Goal: Information Seeking & Learning: Learn about a topic

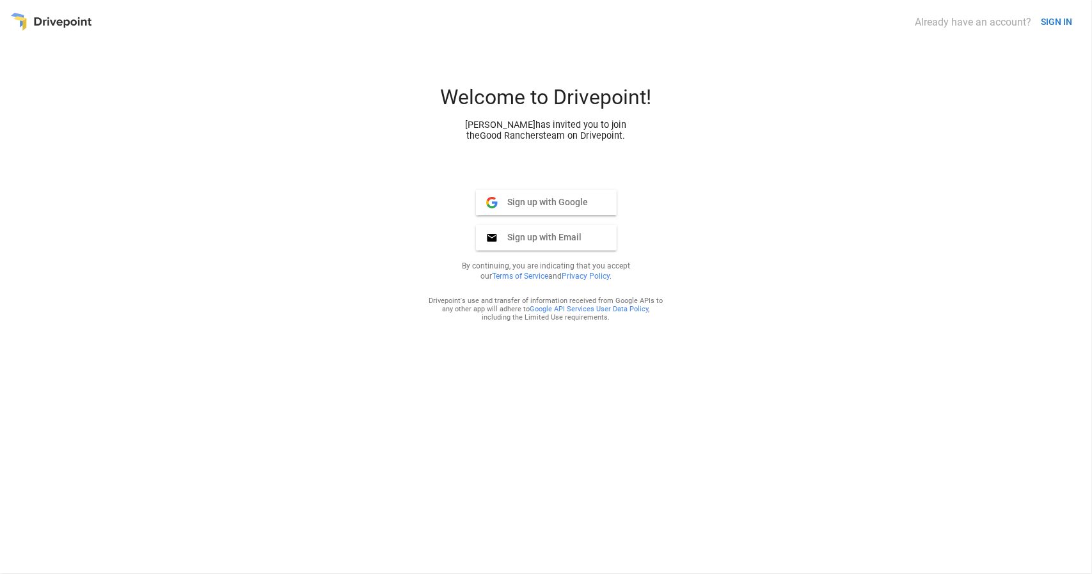
click at [560, 199] on span "Sign up with Google" at bounding box center [543, 202] width 91 height 12
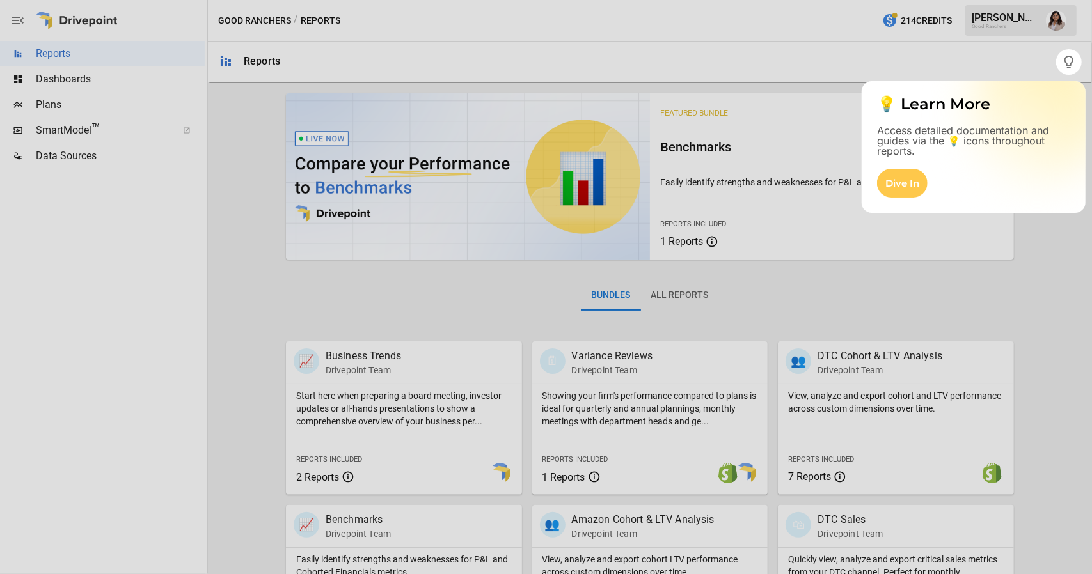
click at [1030, 319] on div at bounding box center [546, 324] width 1092 height 499
click at [623, 358] on div at bounding box center [546, 324] width 1092 height 499
click at [588, 471] on div at bounding box center [546, 324] width 1092 height 499
click at [737, 455] on div at bounding box center [546, 324] width 1092 height 499
click at [904, 175] on div "Dive In" at bounding box center [902, 183] width 51 height 29
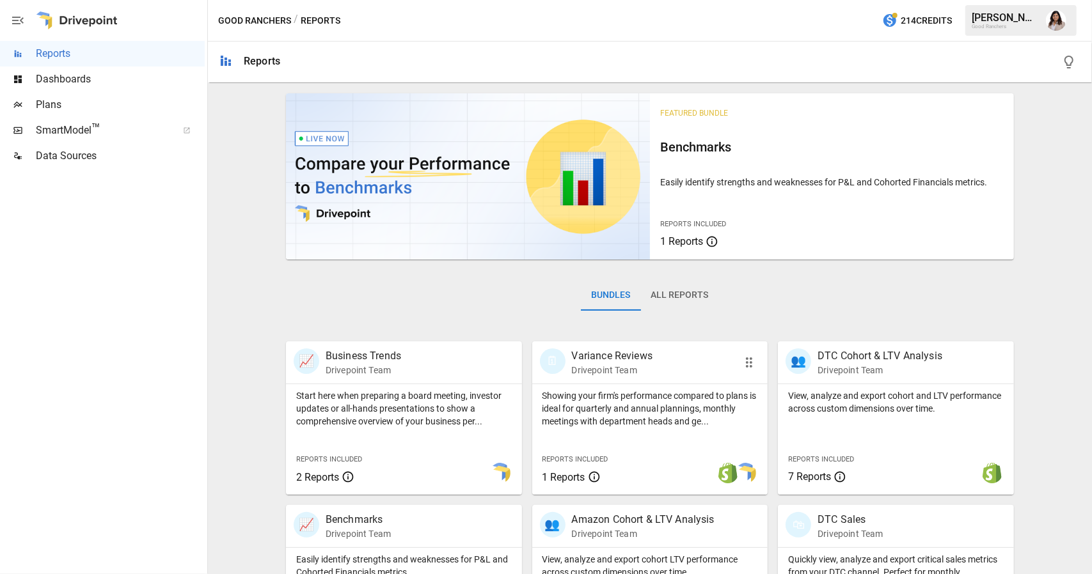
click at [622, 356] on p "Variance Reviews" at bounding box center [612, 356] width 81 height 15
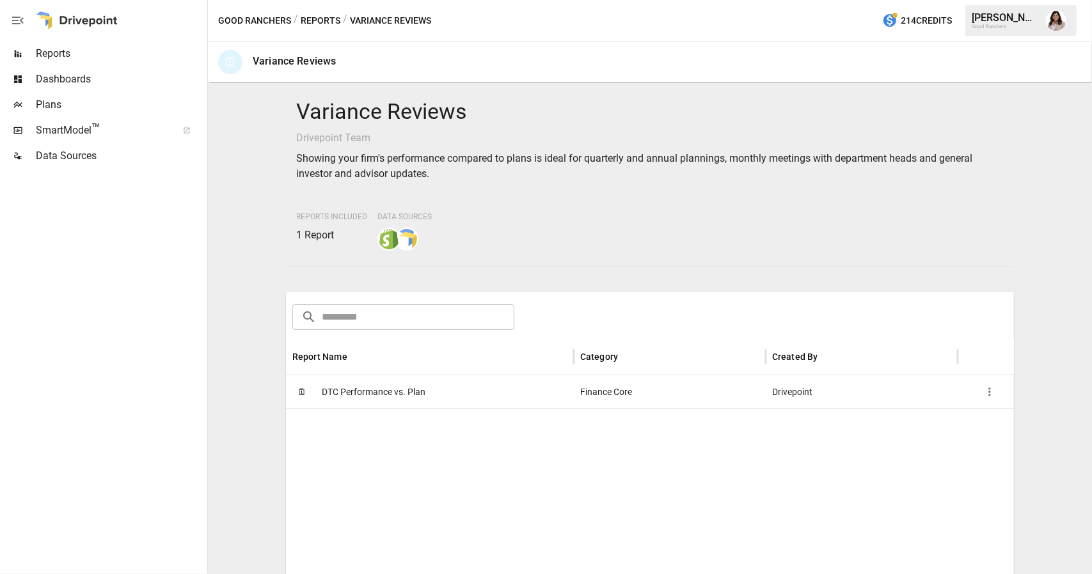
click at [358, 389] on span "DTC Performance vs. Plan" at bounding box center [374, 392] width 104 height 33
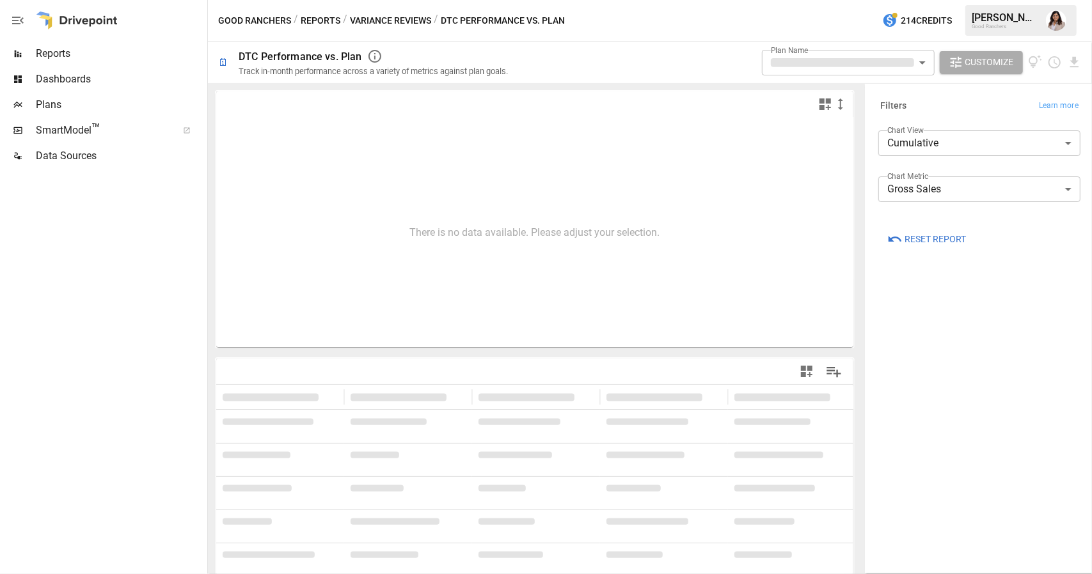
click at [326, 17] on button "Reports" at bounding box center [321, 21] width 40 height 16
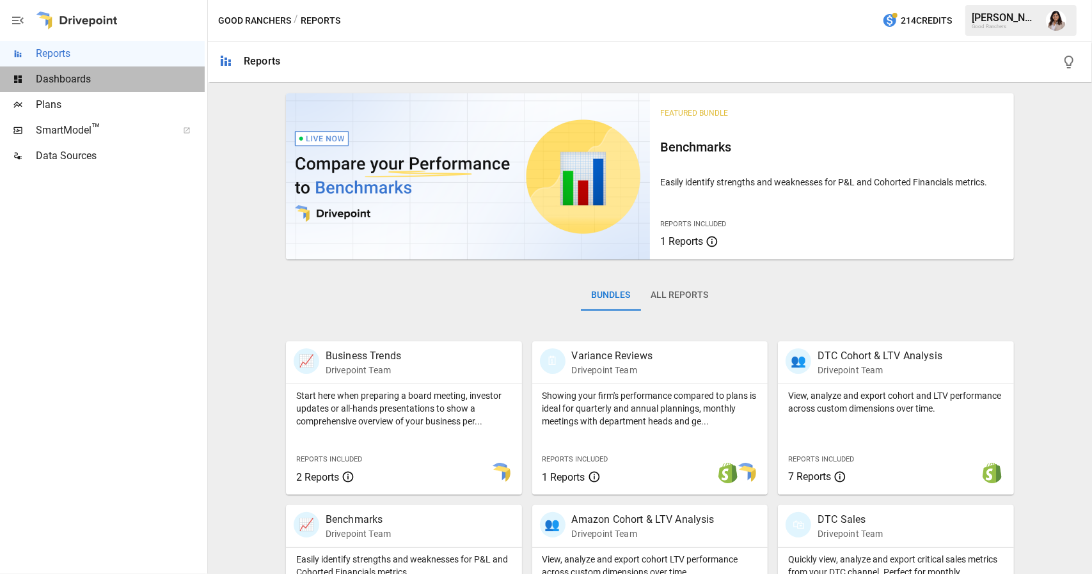
click at [98, 80] on span "Dashboards" at bounding box center [120, 79] width 169 height 15
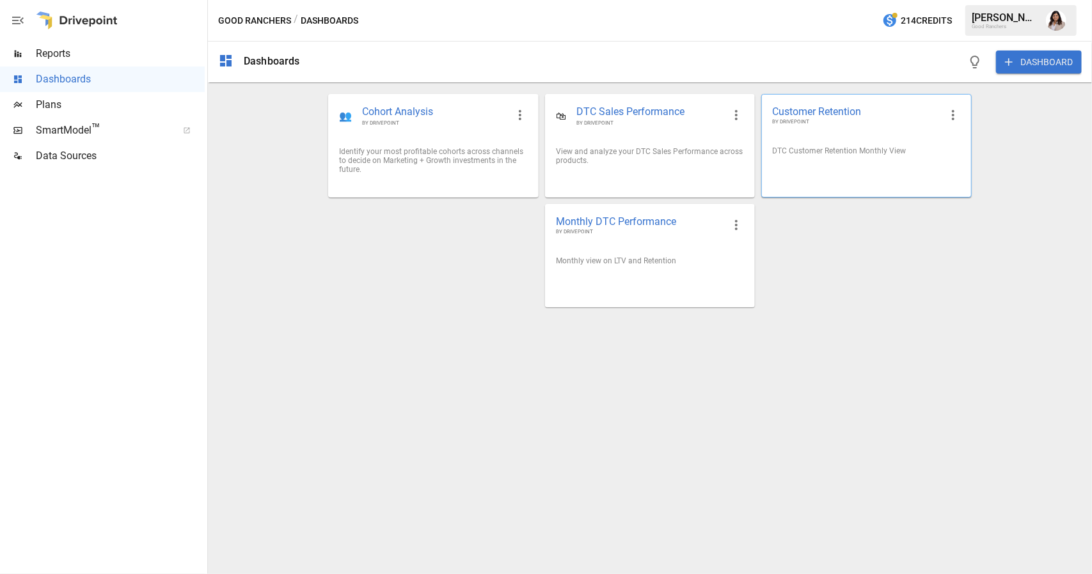
click at [828, 106] on span "Customer Retention" at bounding box center [856, 111] width 168 height 13
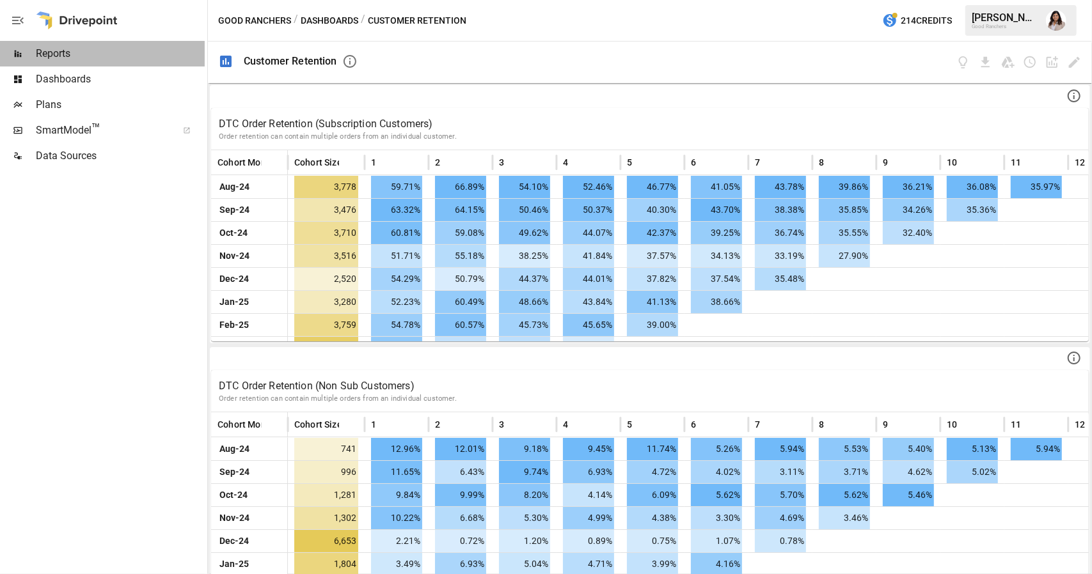
click at [69, 53] on span "Reports" at bounding box center [120, 53] width 169 height 15
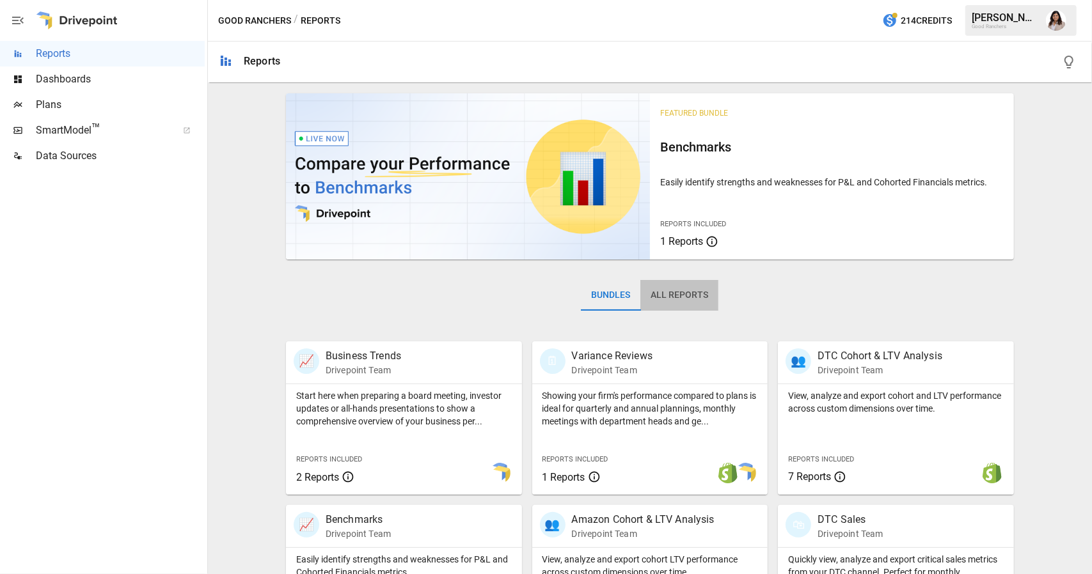
click at [675, 295] on button "All Reports" at bounding box center [679, 295] width 78 height 31
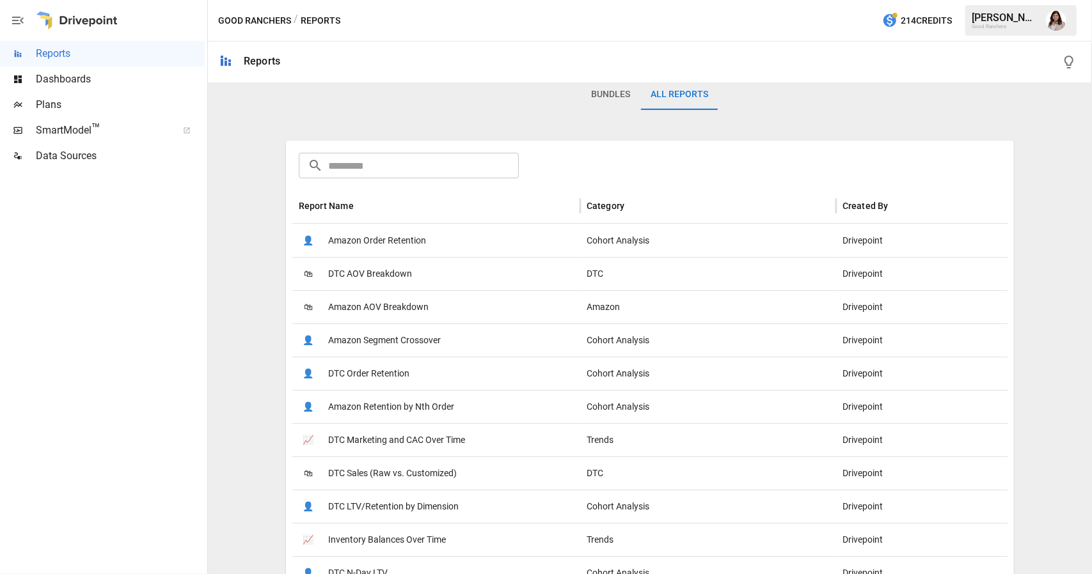
scroll to position [192, 0]
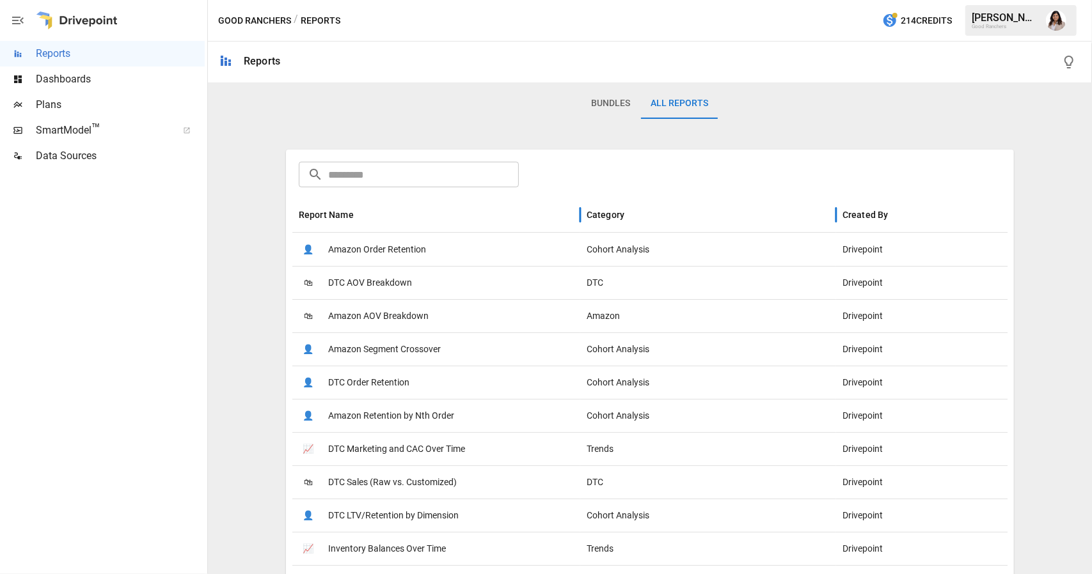
click at [617, 216] on div "Category" at bounding box center [605, 215] width 38 height 10
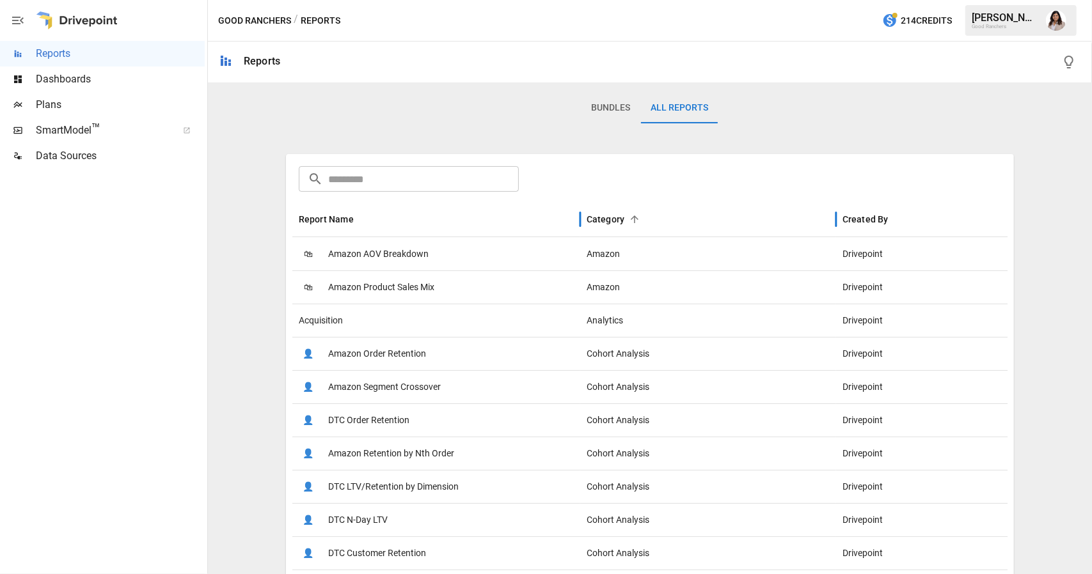
scroll to position [187, 0]
click at [38, 98] on span "Plans" at bounding box center [120, 104] width 169 height 15
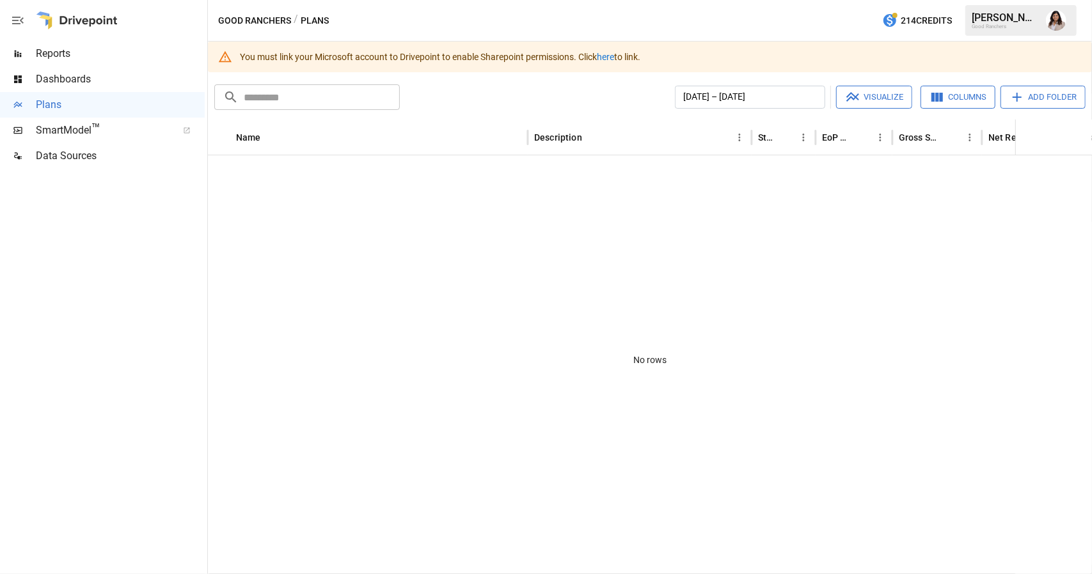
click at [79, 136] on span "SmartModel ™" at bounding box center [102, 130] width 133 height 15
click at [72, 129] on span "SmartModel ™" at bounding box center [102, 130] width 133 height 15
click at [95, 136] on span "™" at bounding box center [95, 129] width 9 height 16
click at [87, 153] on span "Data Sources" at bounding box center [120, 155] width 169 height 15
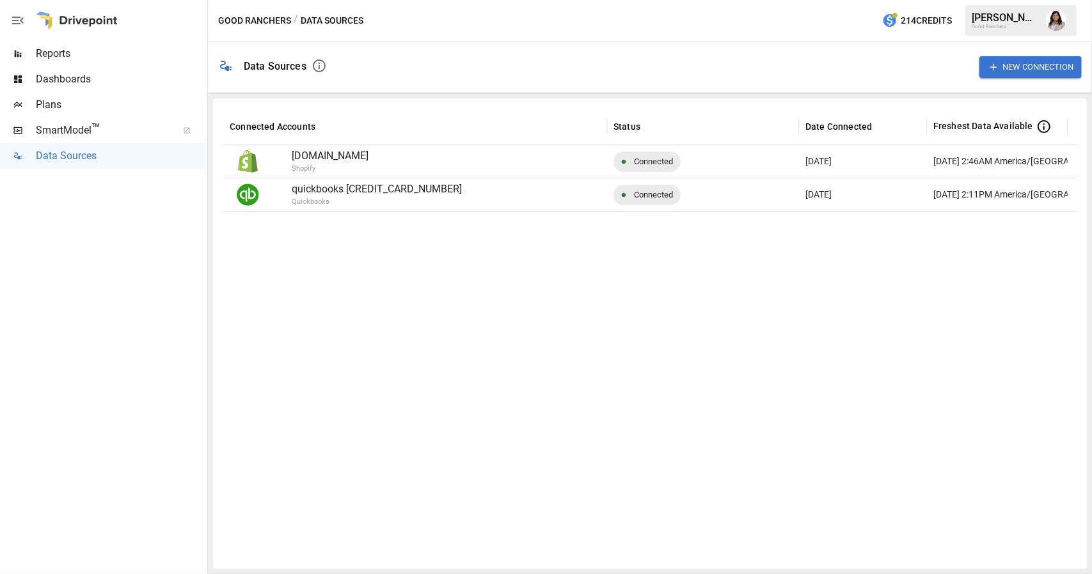
click at [413, 189] on p "quickbooks 123145797808644" at bounding box center [446, 189] width 309 height 15
click at [349, 185] on p "quickbooks 123145797808644" at bounding box center [446, 189] width 309 height 15
click at [405, 191] on p "quickbooks 123145797808644" at bounding box center [446, 189] width 309 height 15
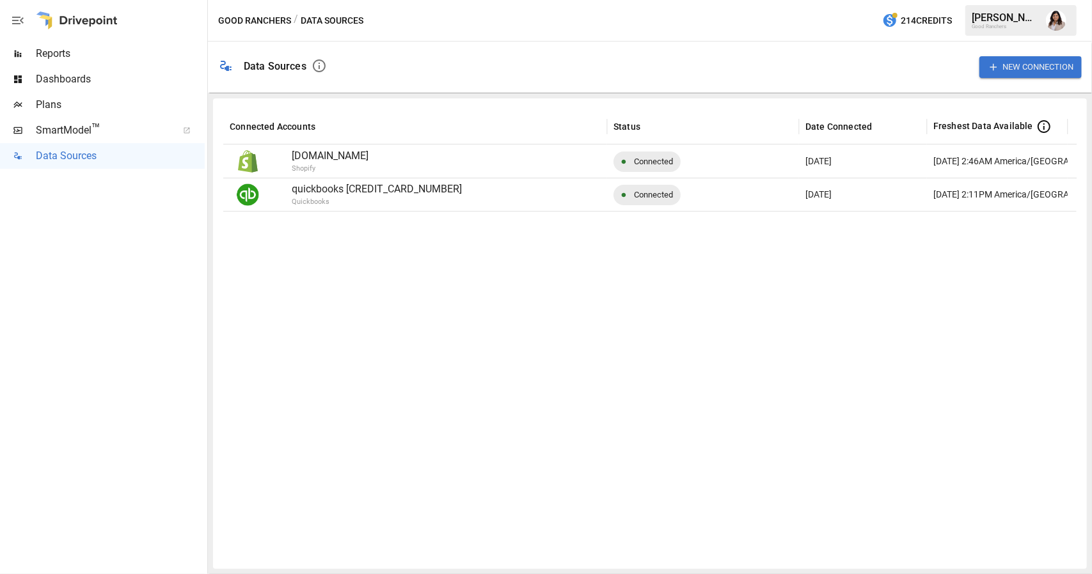
click at [503, 244] on div at bounding box center [686, 385] width 927 height 348
click at [994, 184] on div "August 18th, 2:11PM America/Chicago" at bounding box center [1025, 194] width 184 height 33
click at [386, 194] on p "quickbooks 123145797808644" at bounding box center [446, 189] width 309 height 15
click at [393, 159] on p "592fbd-2.myshopify.com" at bounding box center [446, 155] width 309 height 15
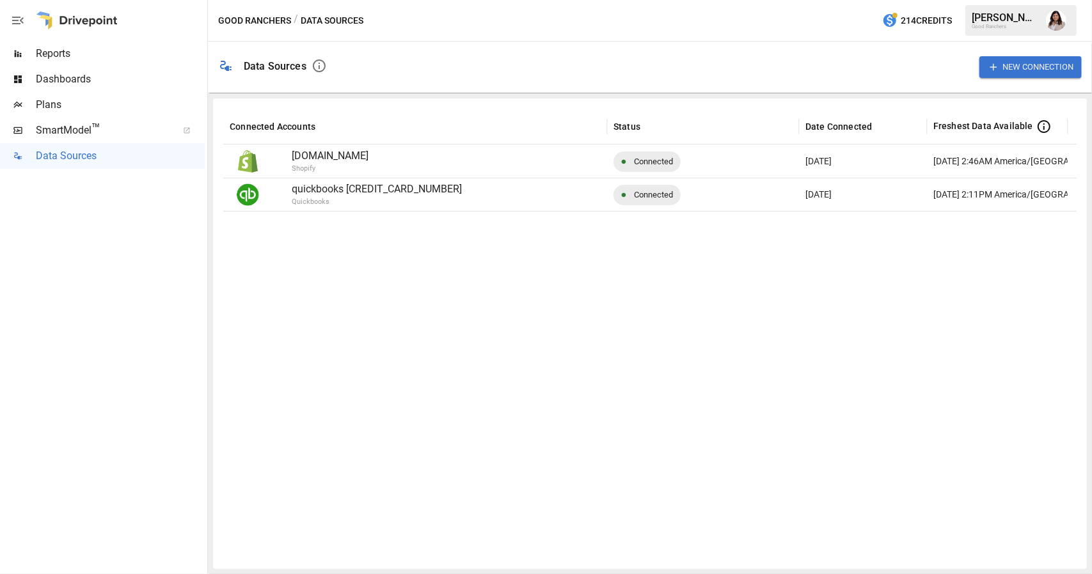
click at [420, 254] on div at bounding box center [686, 385] width 927 height 348
click at [49, 111] on span "Plans" at bounding box center [120, 104] width 169 height 15
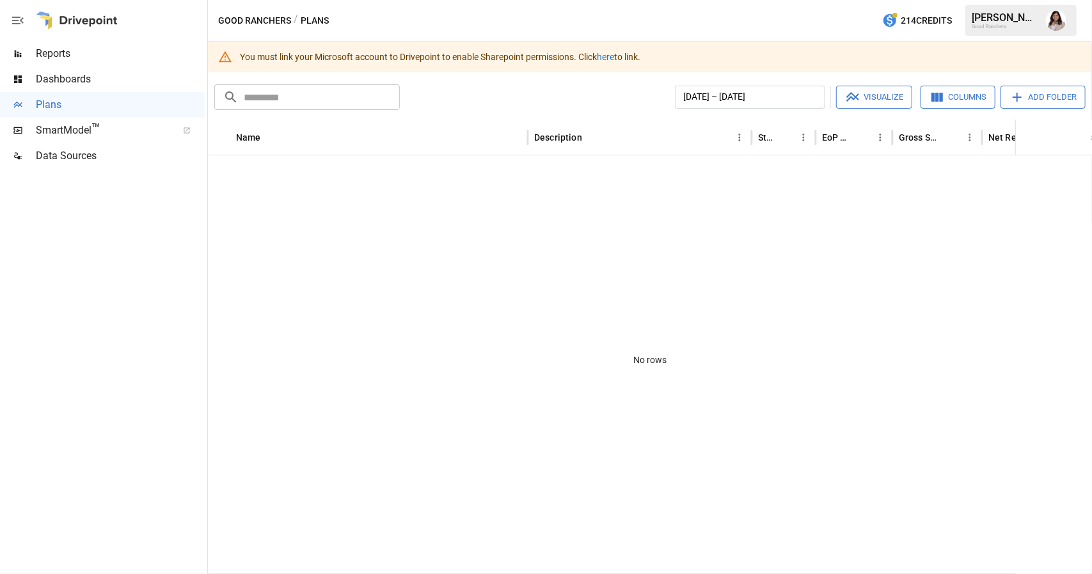
click at [87, 72] on span "Dashboards" at bounding box center [120, 79] width 169 height 15
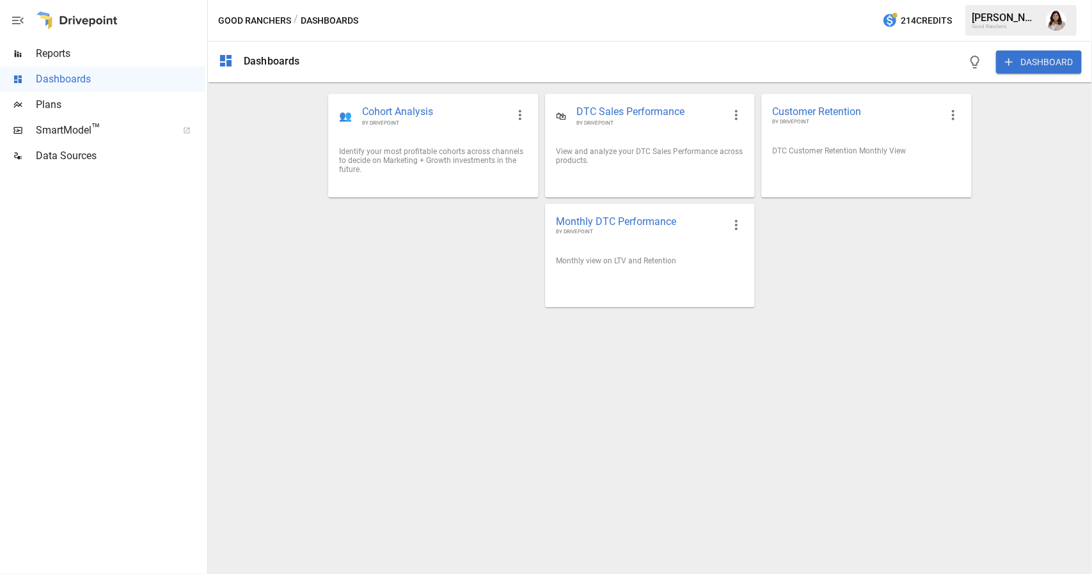
click at [95, 54] on span "Reports" at bounding box center [120, 53] width 169 height 15
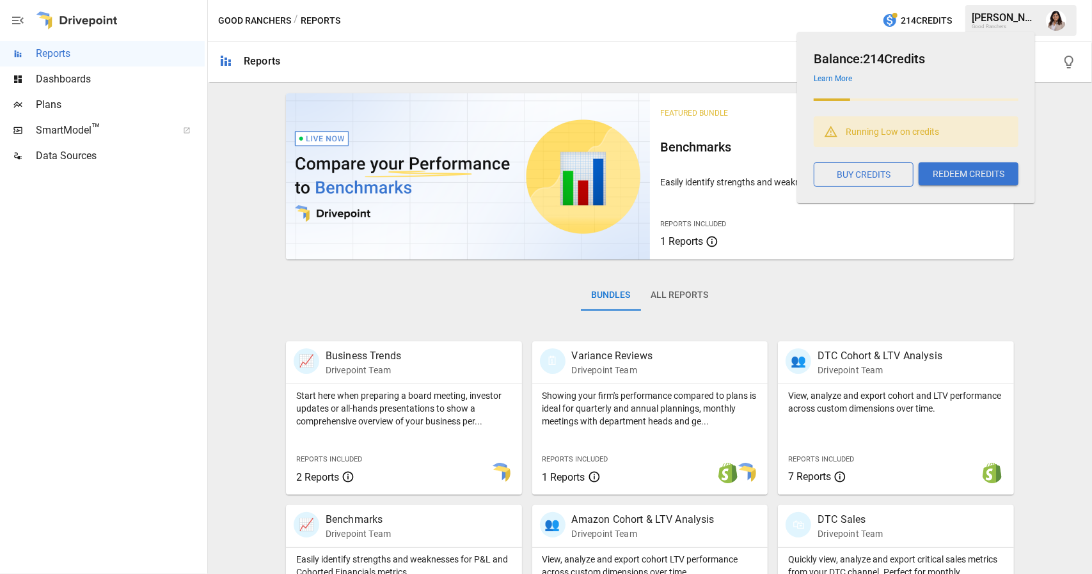
click at [872, 17] on div "Good Ranchers / Reports 214 Credits Anu G. Good Ranchers" at bounding box center [650, 20] width 884 height 41
click at [892, 17] on span "button" at bounding box center [894, 15] width 5 height 5
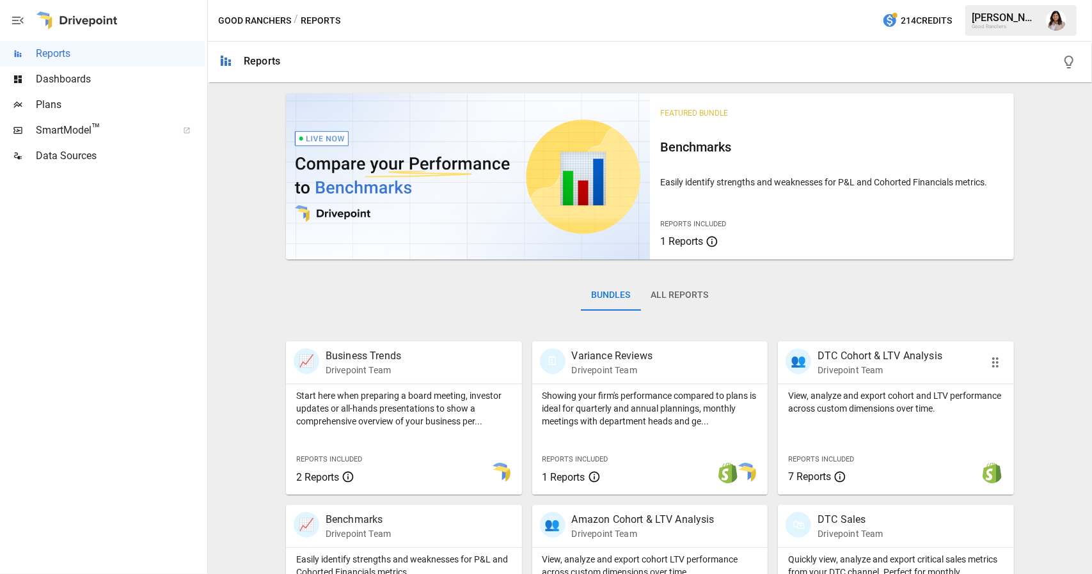
click at [867, 354] on p "DTC Cohort & LTV Analysis" at bounding box center [879, 356] width 125 height 15
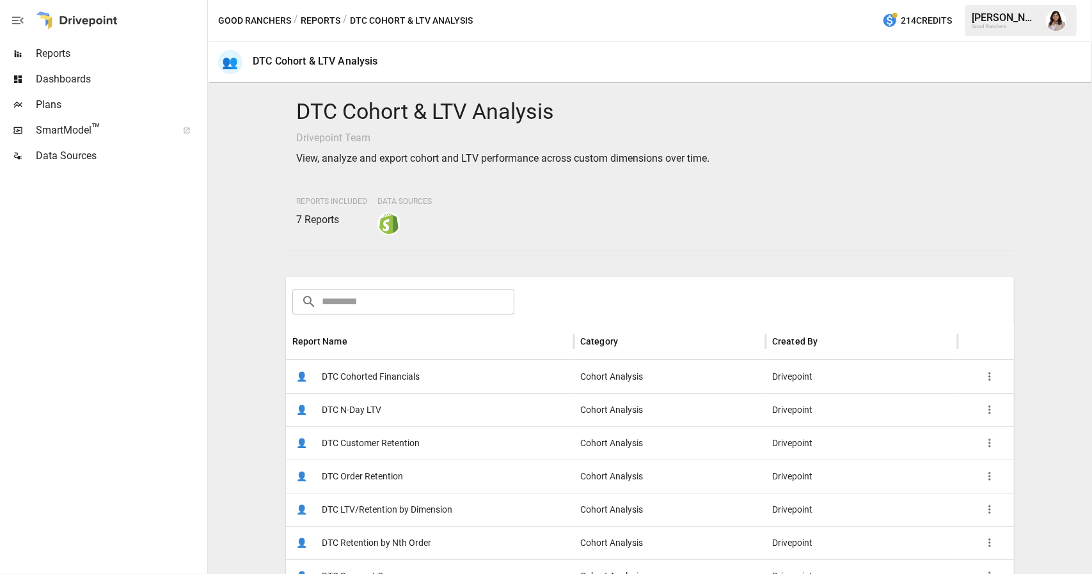
click at [367, 379] on span "DTC Cohorted Financials" at bounding box center [371, 377] width 98 height 33
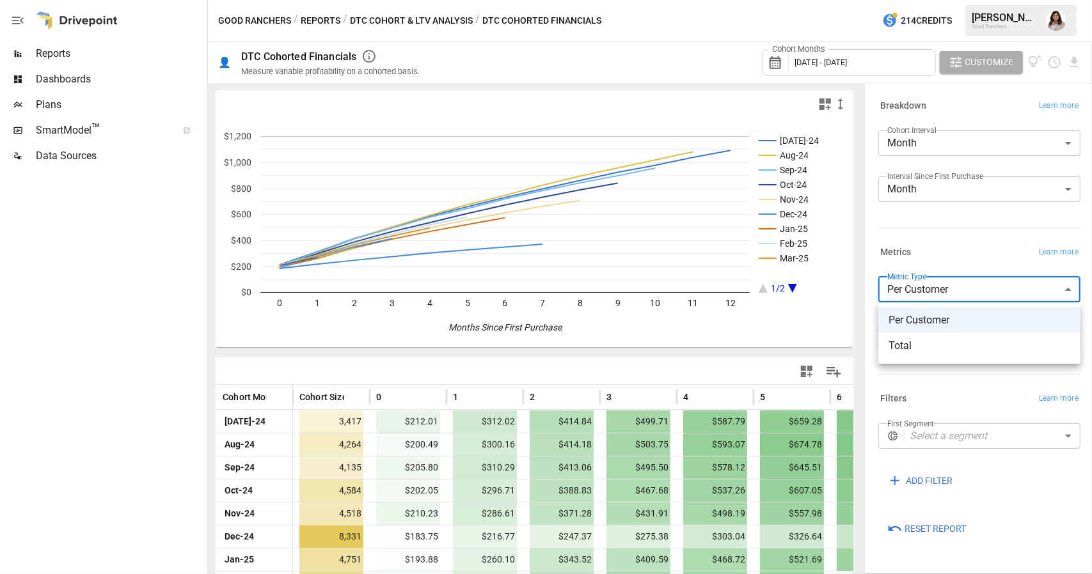
click at [952, 0] on body "Reports Dashboards Plans SmartModel ™ Data Sources Good Ranchers / Reports / DT…" at bounding box center [546, 0] width 1092 height 0
click at [952, 288] on div at bounding box center [546, 287] width 1092 height 574
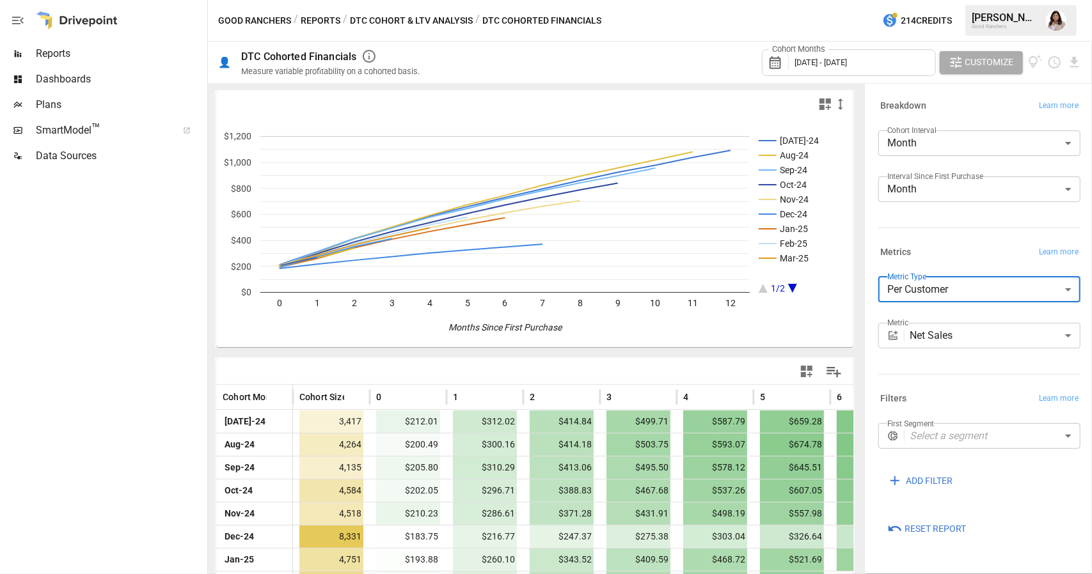
click at [959, 0] on body "Reports Dashboards Plans SmartModel ™ Data Sources Good Ranchers / Reports / DT…" at bounding box center [546, 0] width 1092 height 0
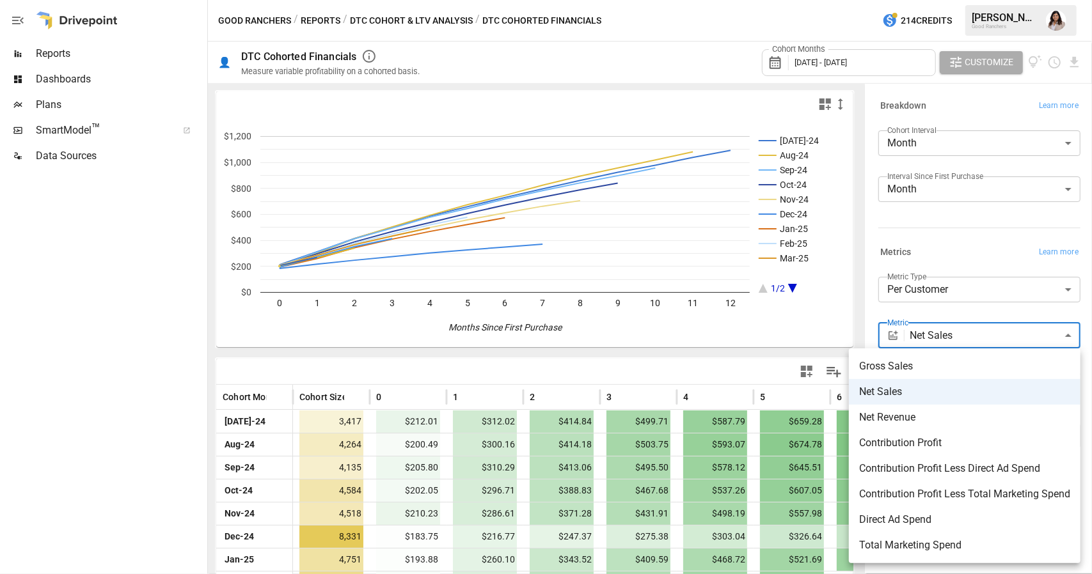
click at [940, 417] on span "Net Revenue" at bounding box center [964, 417] width 211 height 15
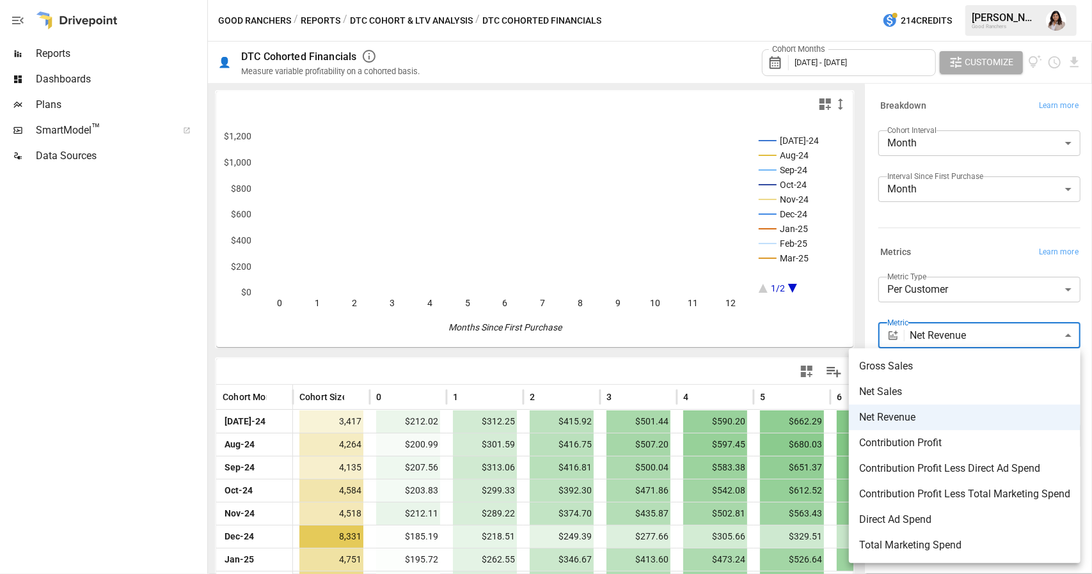
click at [973, 0] on body "Reports Dashboards Plans SmartModel ™ Data Sources Good Ranchers / Reports / DT…" at bounding box center [546, 0] width 1092 height 0
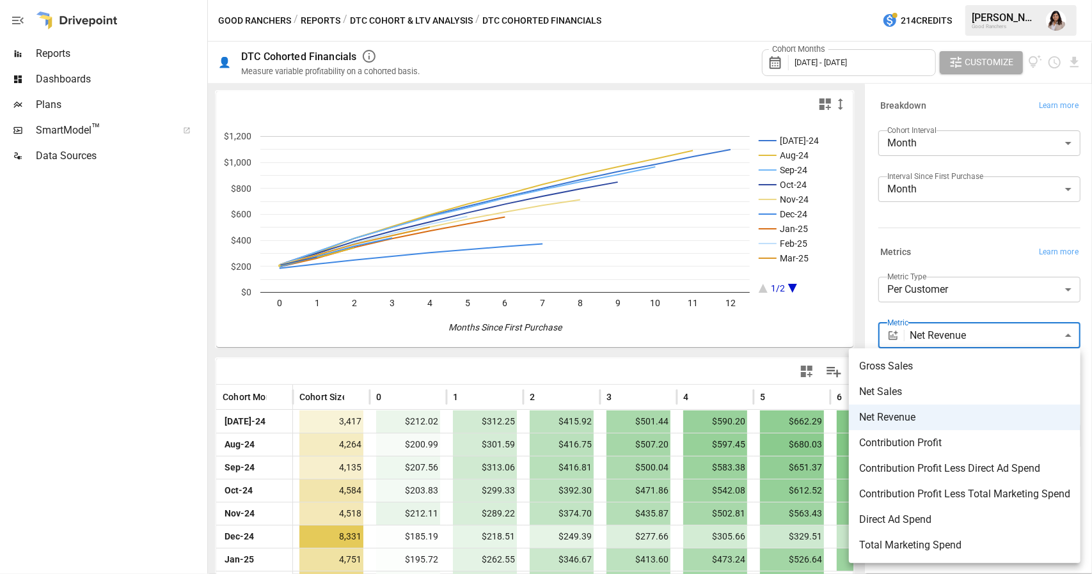
click at [986, 447] on span "Contribution Profit" at bounding box center [964, 443] width 211 height 15
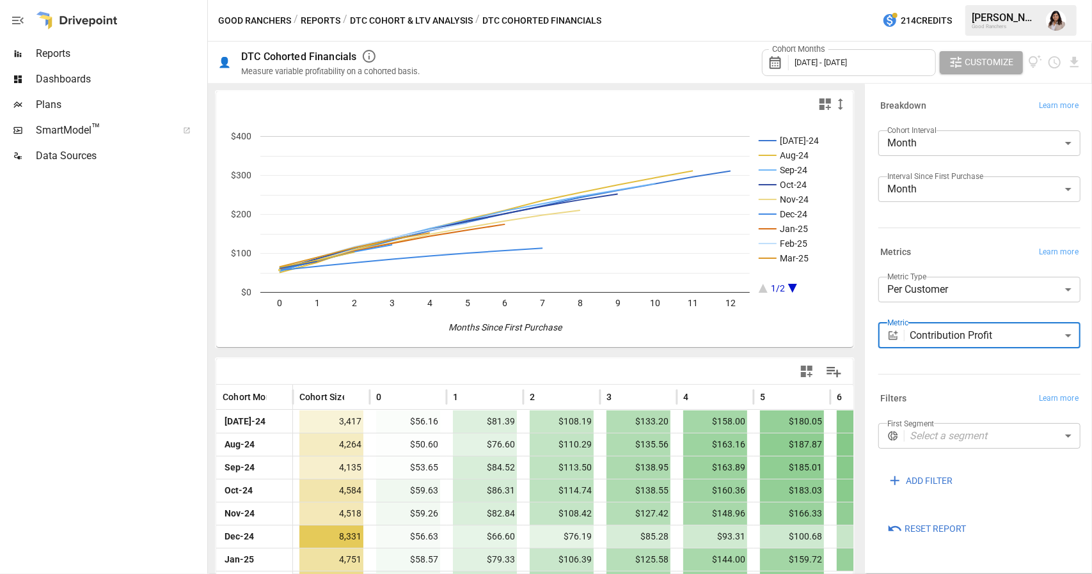
click at [1017, 0] on body "Reports Dashboards Plans SmartModel ™ Data Sources Good Ranchers / Reports / DT…" at bounding box center [546, 0] width 1092 height 0
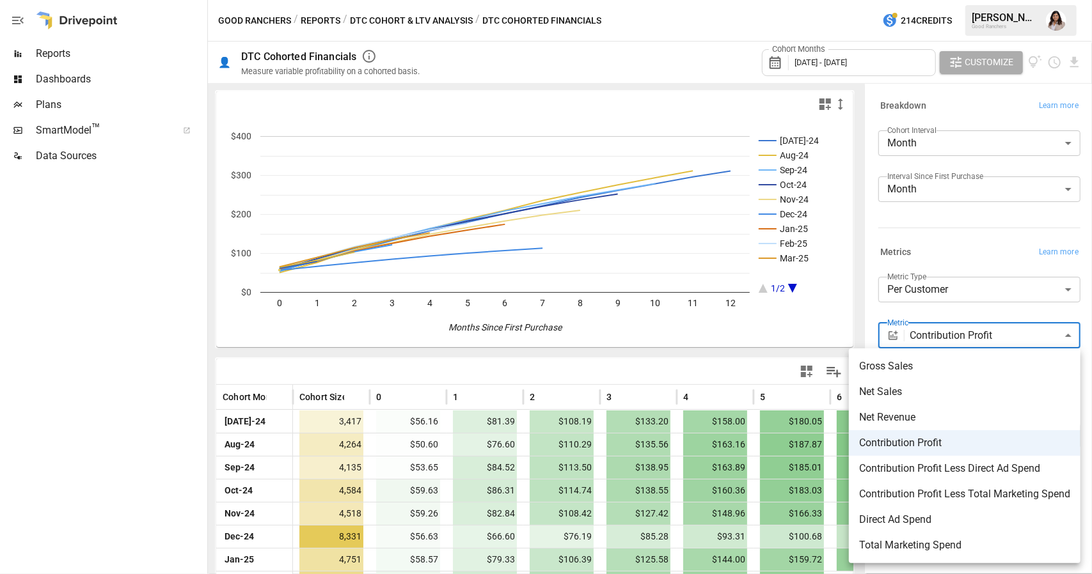
click at [991, 526] on span "Direct Ad Spend" at bounding box center [964, 519] width 211 height 15
type input "**********"
